Goal: Task Accomplishment & Management: Use online tool/utility

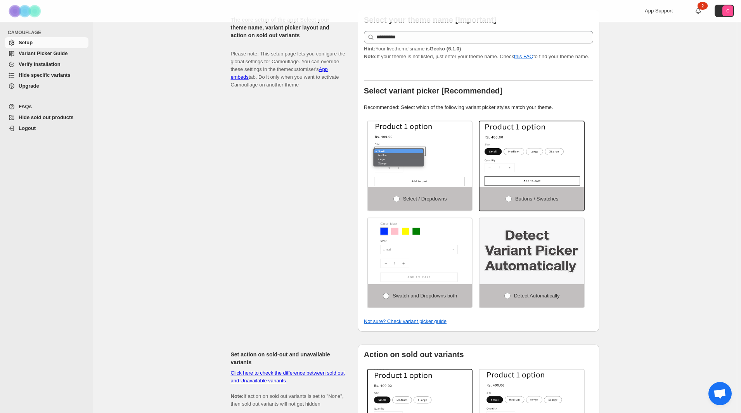
scroll to position [548, 0]
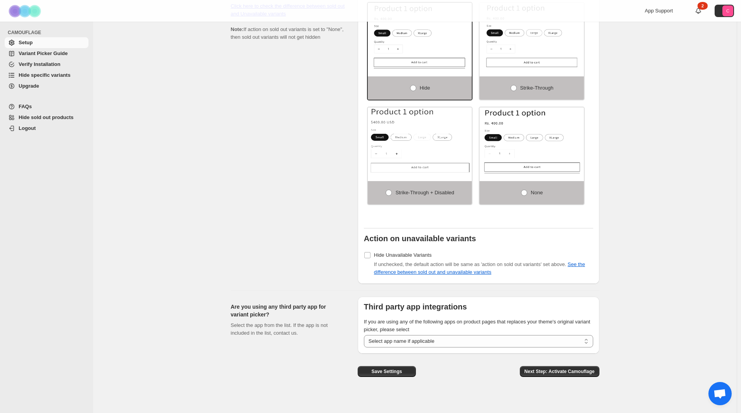
click at [272, 147] on div "Set action on sold-out and unavailable variants Click here to check the differe…" at bounding box center [291, 130] width 121 height 307
click at [68, 54] on span "Variant Picker Guide" at bounding box center [53, 54] width 68 height 8
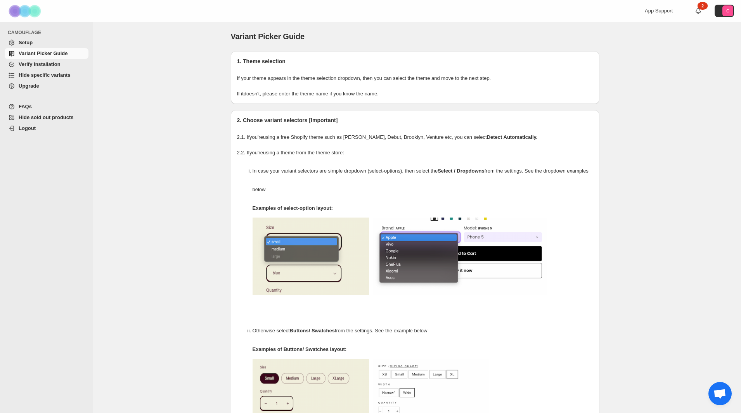
click at [52, 75] on span "Hide specific variants" at bounding box center [45, 75] width 52 height 6
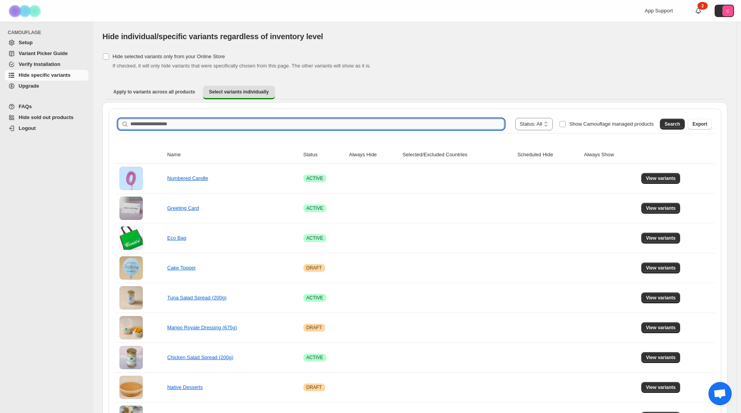
click at [321, 120] on input "Search product name" at bounding box center [317, 124] width 374 height 11
type input "********"
click at [676, 125] on span "Search" at bounding box center [673, 124] width 16 height 6
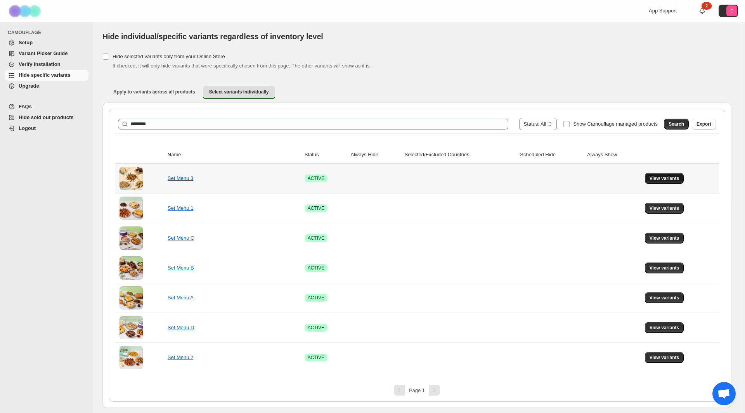
click at [667, 179] on span "View variants" at bounding box center [665, 178] width 30 height 6
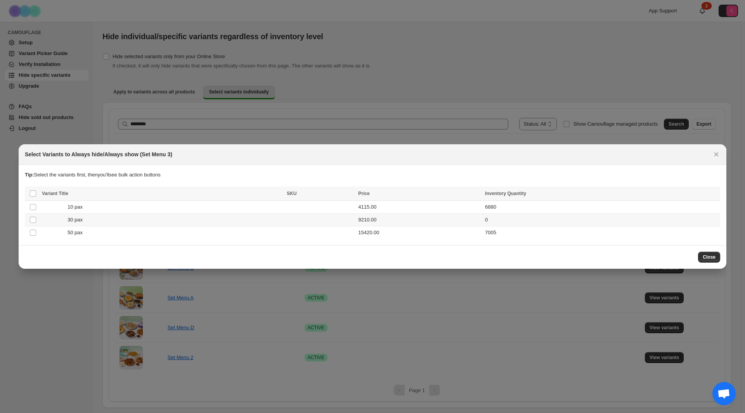
click at [378, 220] on td "9210.00" at bounding box center [419, 220] width 127 height 13
click at [710, 196] on icon "More actions" at bounding box center [713, 195] width 8 height 8
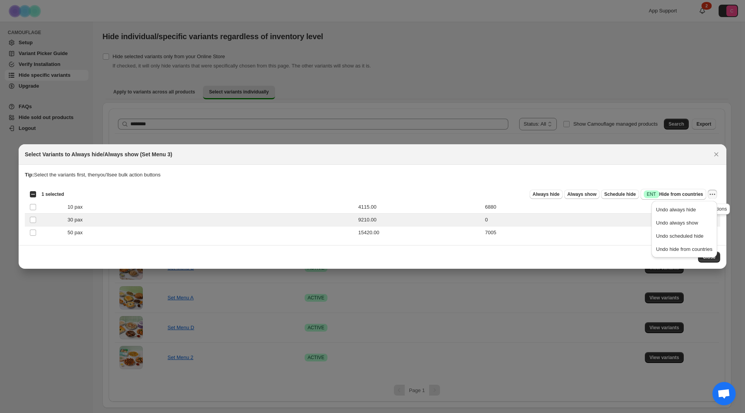
click at [710, 196] on icon "More actions" at bounding box center [713, 195] width 8 height 8
click at [716, 157] on icon "Close" at bounding box center [716, 155] width 8 height 8
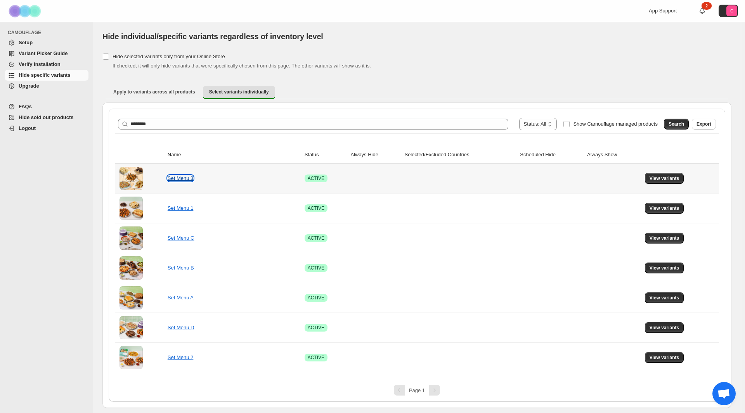
click at [185, 175] on link "Set Menu 3" at bounding box center [181, 178] width 26 height 6
